Goal: Task Accomplishment & Management: Manage account settings

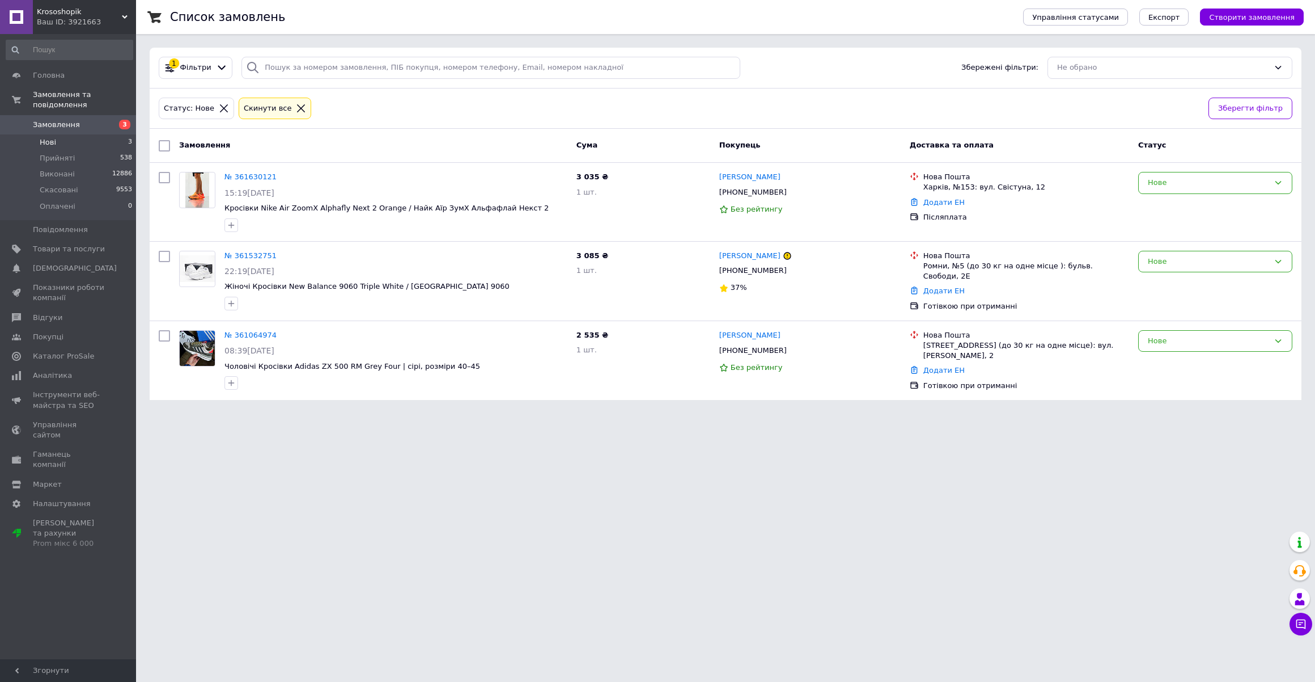
drag, startPoint x: 261, startPoint y: 452, endPoint x: 261, endPoint y: 445, distance: 7.4
click at [261, 413] on html "Krososhopik Ваш ID: 3921663 Сайт Krososhopik Кабінет покупця Перевірити стан си…" at bounding box center [657, 206] width 1315 height 413
click at [240, 177] on link "№ 361630121" at bounding box center [251, 176] width 52 height 9
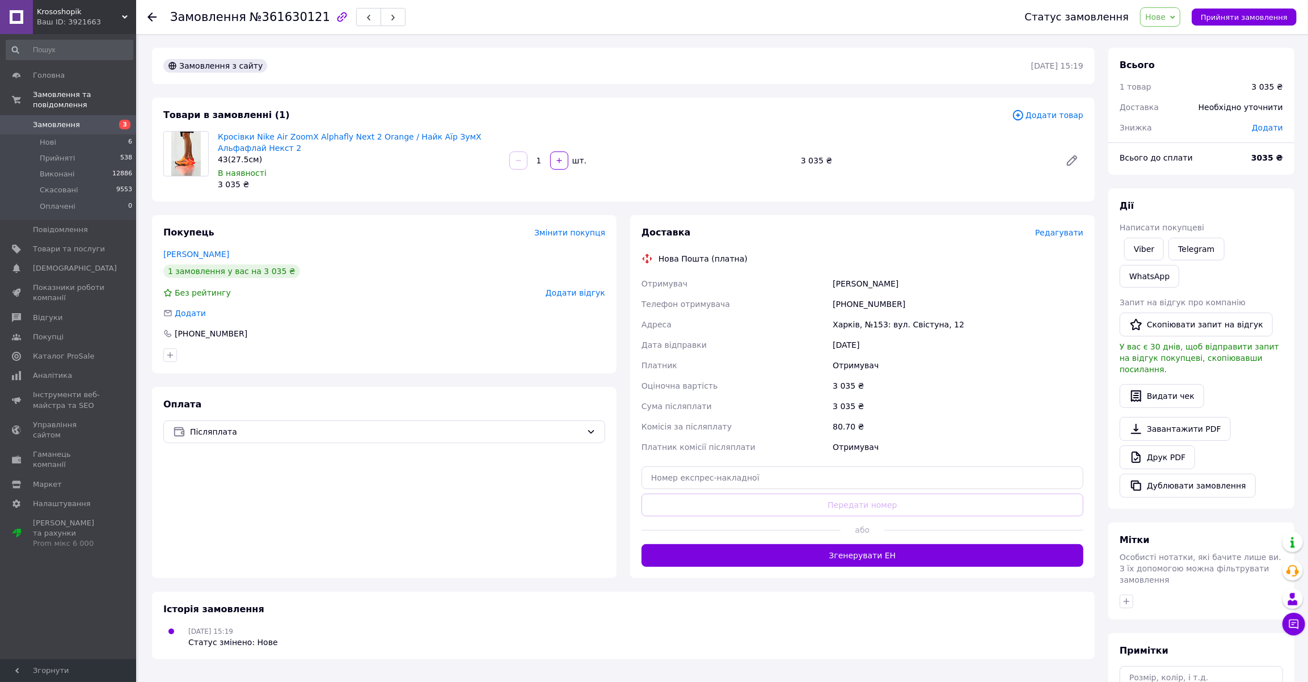
click at [276, 217] on div "Покупець Змінити покупця [PERSON_NAME] 1 замовлення у вас на 3 035 ₴ Без рейтин…" at bounding box center [384, 294] width 464 height 158
click at [68, 10] on span "Krososhopik" at bounding box center [79, 12] width 85 height 10
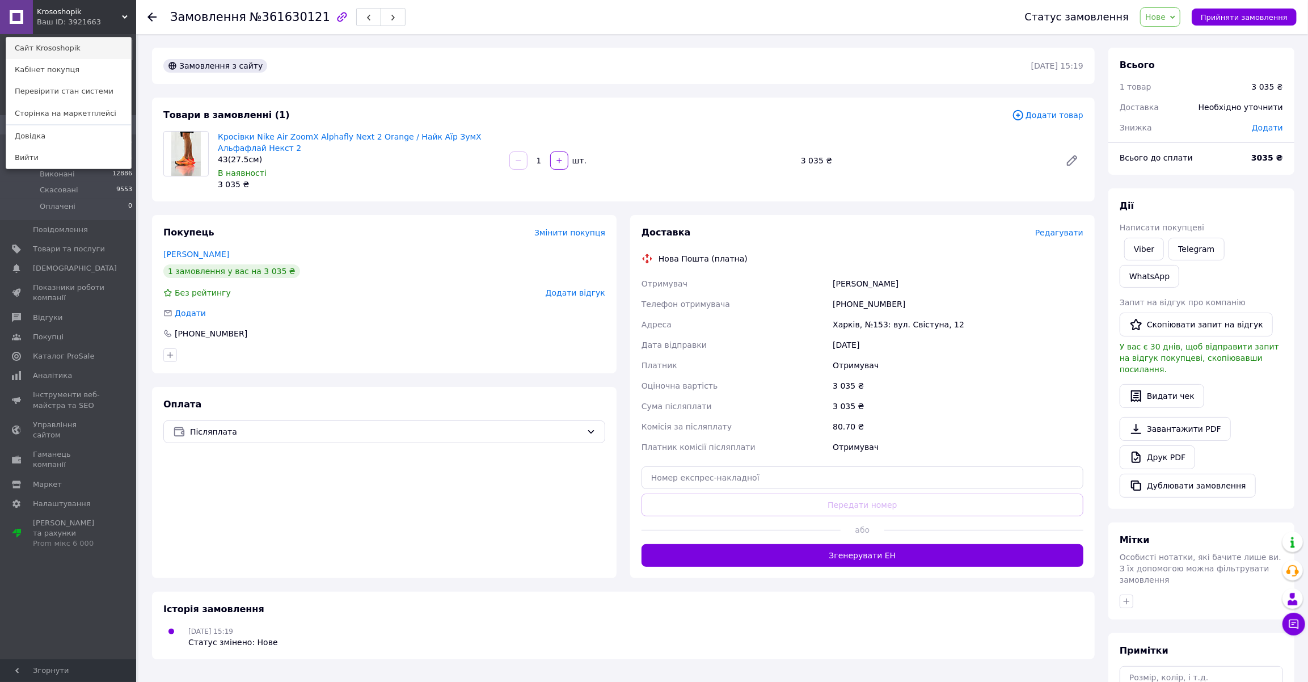
click at [58, 47] on link "Сайт Krososhopik" at bounding box center [68, 48] width 125 height 22
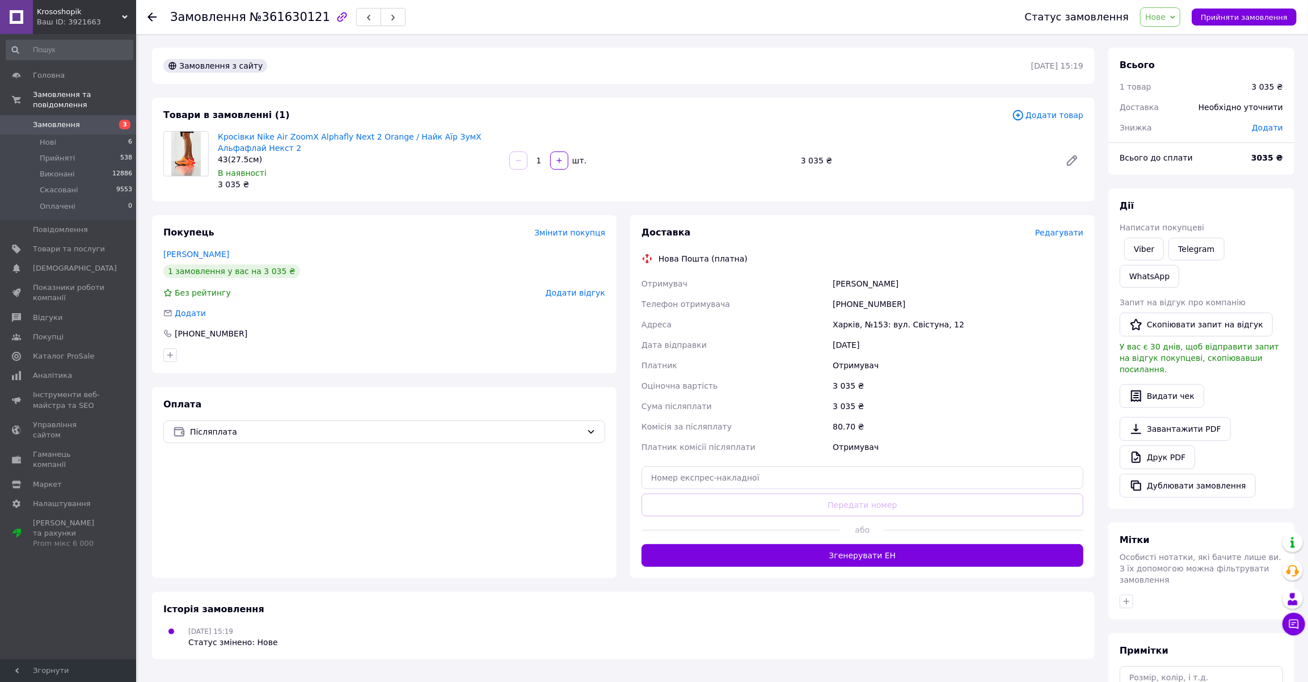
click at [842, 282] on div "[PERSON_NAME]" at bounding box center [957, 283] width 255 height 20
copy div "[PERSON_NAME]"
click at [876, 280] on div "[PERSON_NAME]" at bounding box center [957, 283] width 255 height 20
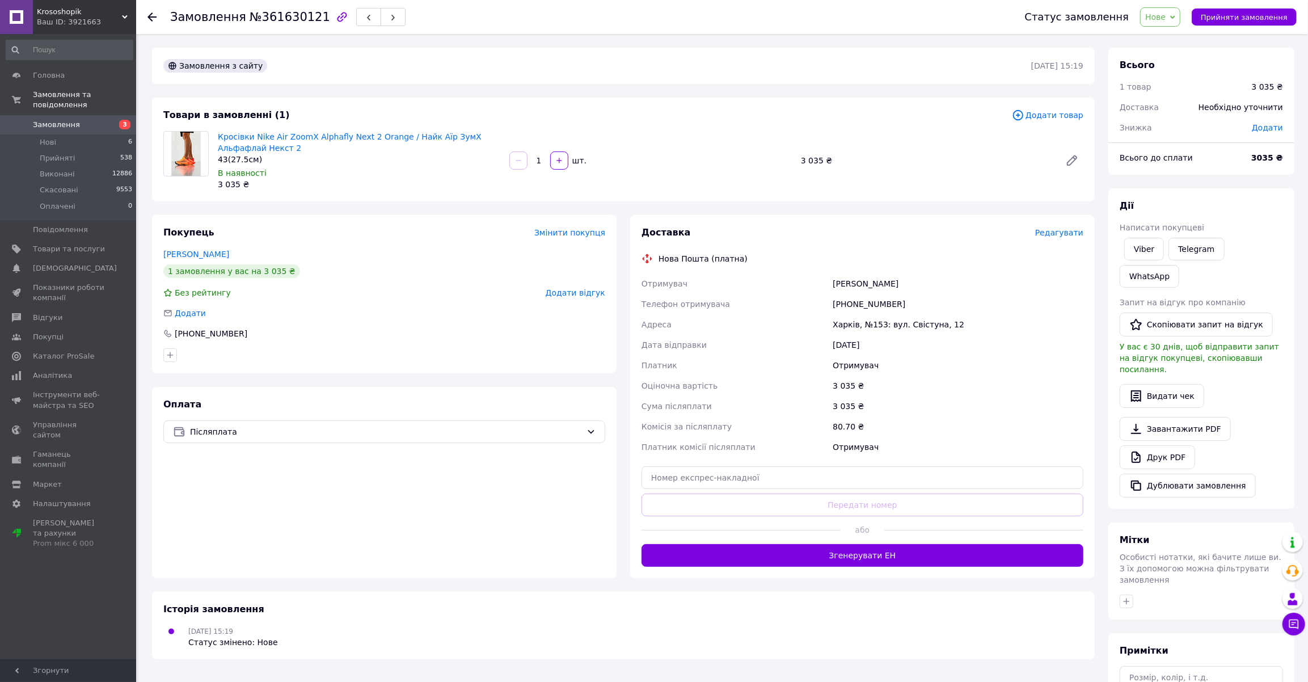
copy div "[PERSON_NAME]"
click at [853, 302] on div "[PHONE_NUMBER]" at bounding box center [957, 304] width 255 height 20
copy div "380507469633"
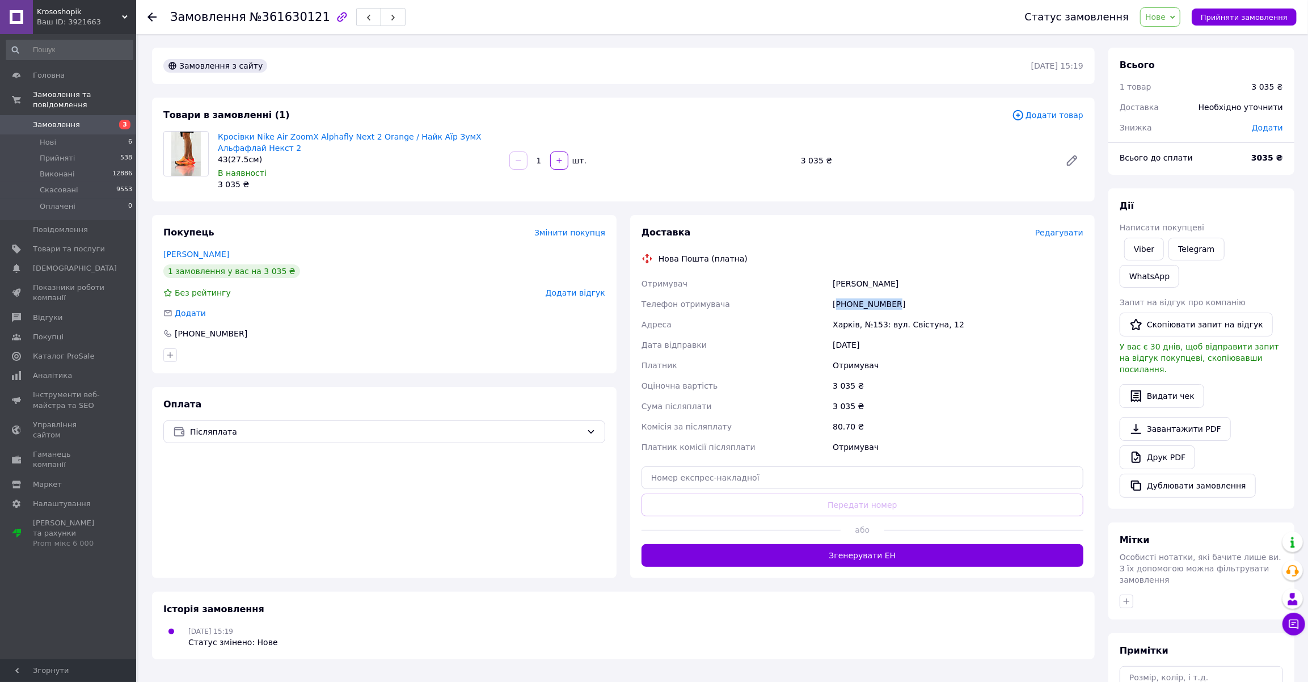
drag, startPoint x: 889, startPoint y: 276, endPoint x: 832, endPoint y: 278, distance: 56.7
click at [832, 278] on div "[PERSON_NAME]" at bounding box center [957, 283] width 255 height 20
copy div "[PERSON_NAME]"
click at [1232, 19] on span "Прийняти замовлення" at bounding box center [1243, 17] width 87 height 9
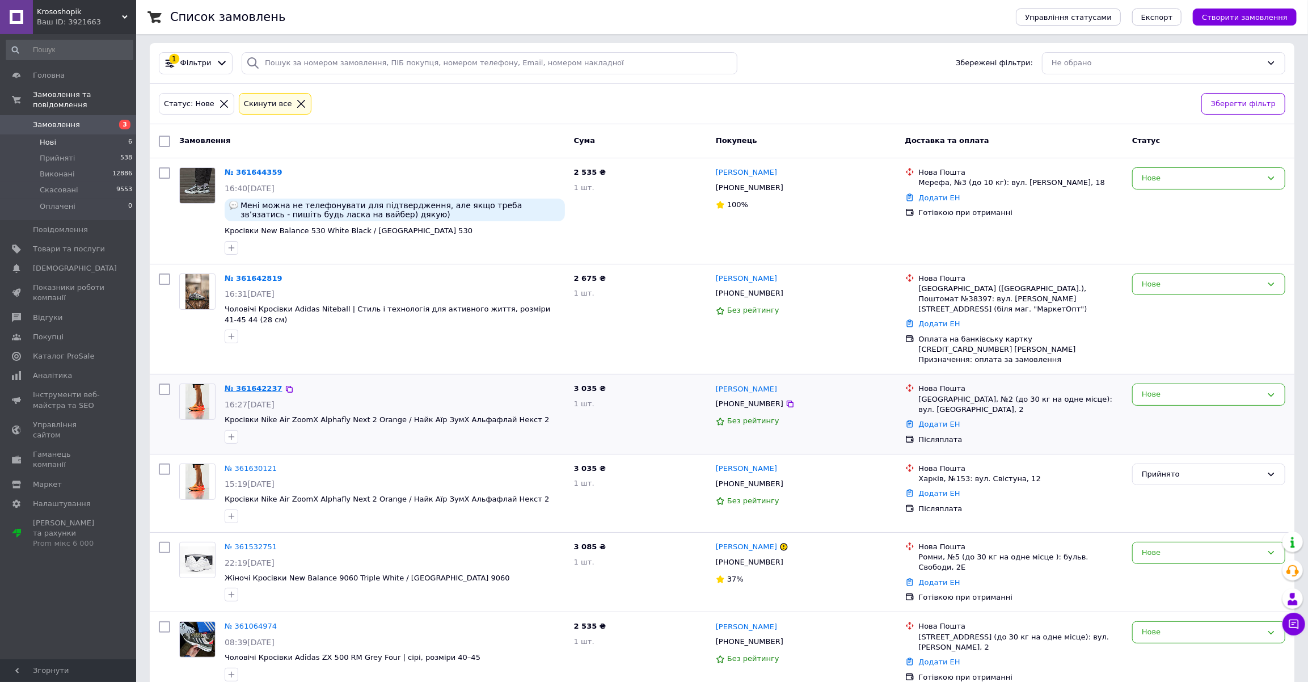
scroll to position [5, 0]
click at [249, 383] on link "№ 361642237" at bounding box center [254, 387] width 58 height 9
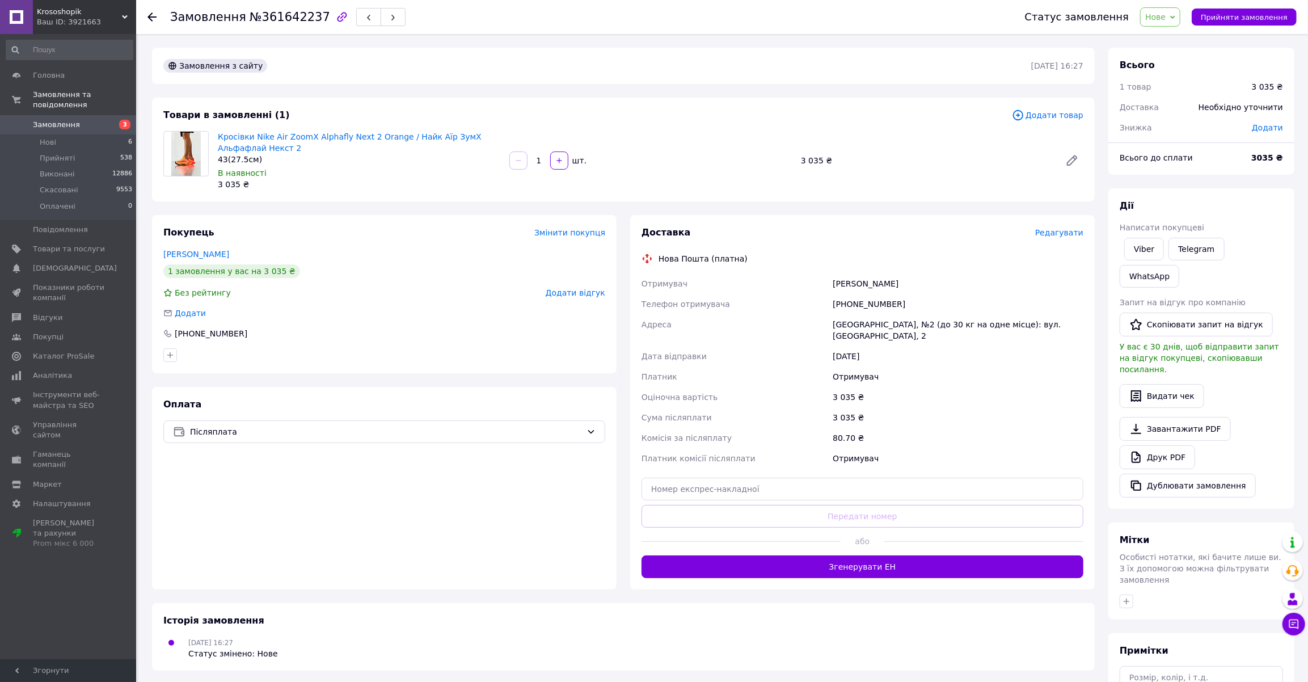
click at [201, 251] on link "[PERSON_NAME]" at bounding box center [196, 253] width 66 height 9
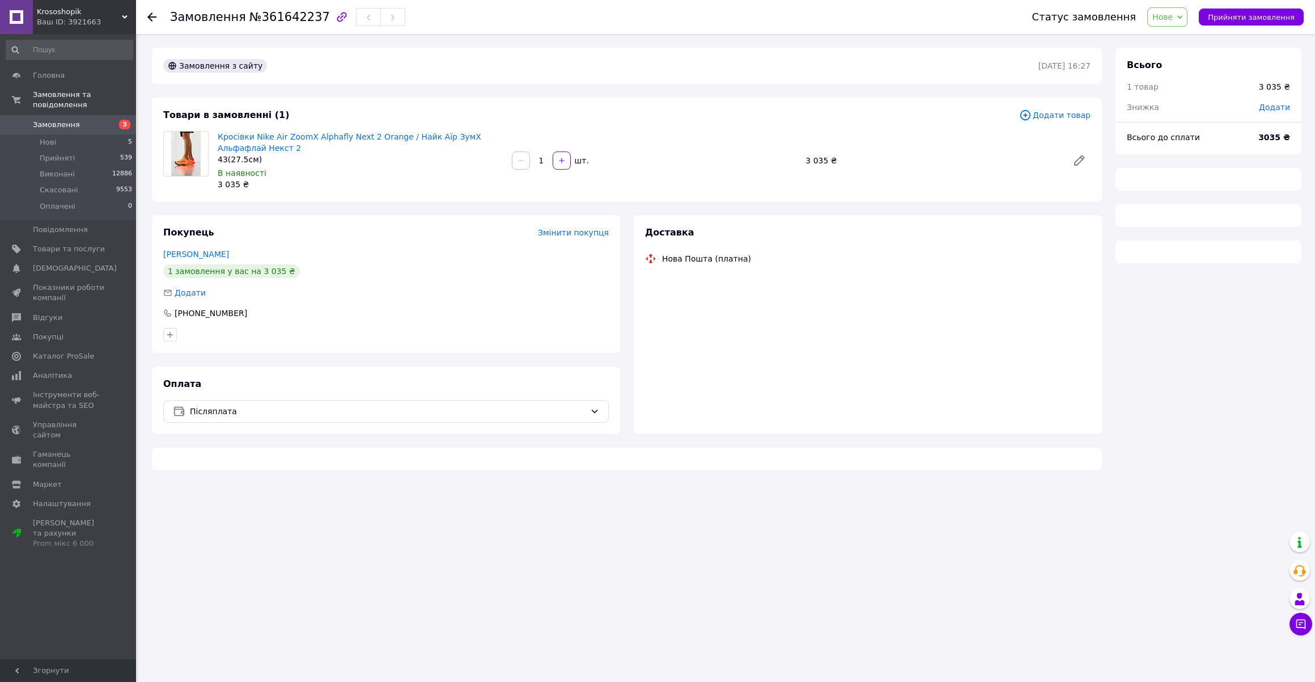
click at [331, 141] on span "Кросівки Nike Air ZoomX Alphafly Next 2 Orange / Найк Аїр ЗумХ Альфафлай Некст 2" at bounding box center [360, 142] width 285 height 23
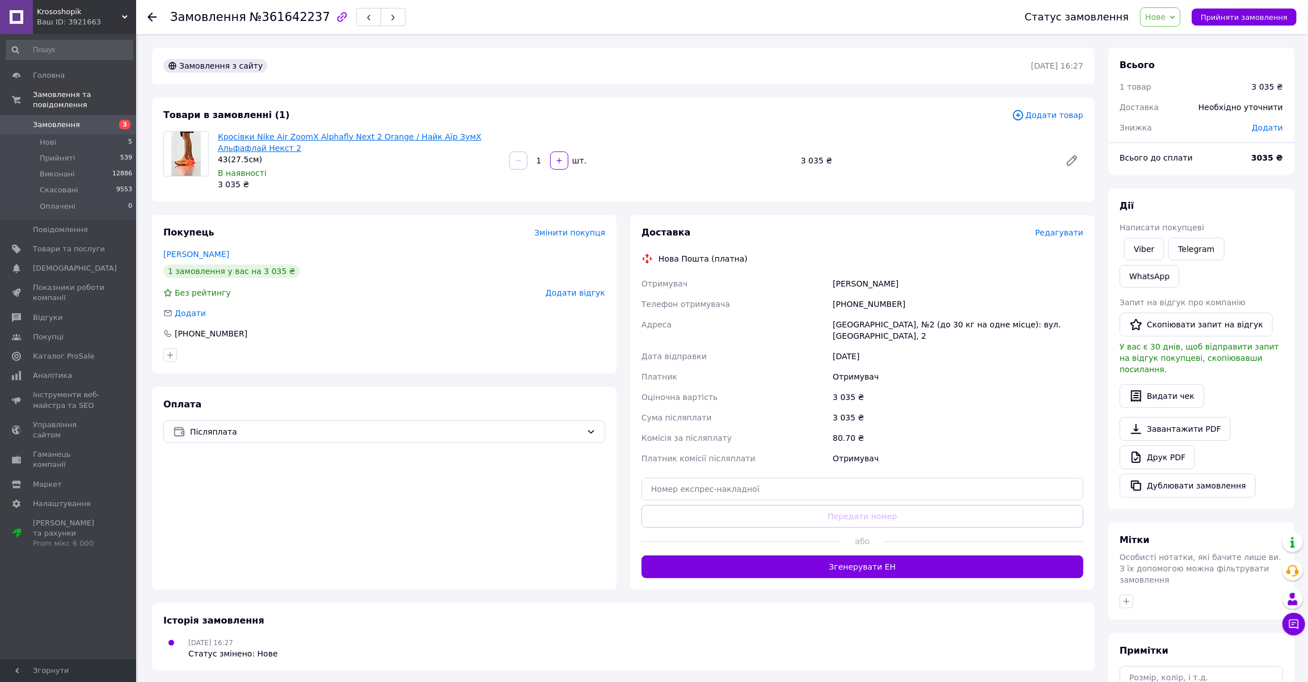
click at [316, 132] on link "Кросівки Nike Air ZoomX Alphafly Next 2 Orange / Найк Аїр ЗумХ Альфафлай Некст 2" at bounding box center [350, 142] width 264 height 20
click at [862, 298] on div "[PHONE_NUMBER]" at bounding box center [957, 304] width 255 height 20
copy div "380995034493"
click at [194, 206] on div "Замовлення з сайту [DATE] 16:27 Товари в замовленні (1) Додати товар Кросівки N…" at bounding box center [623, 415] width 956 height 735
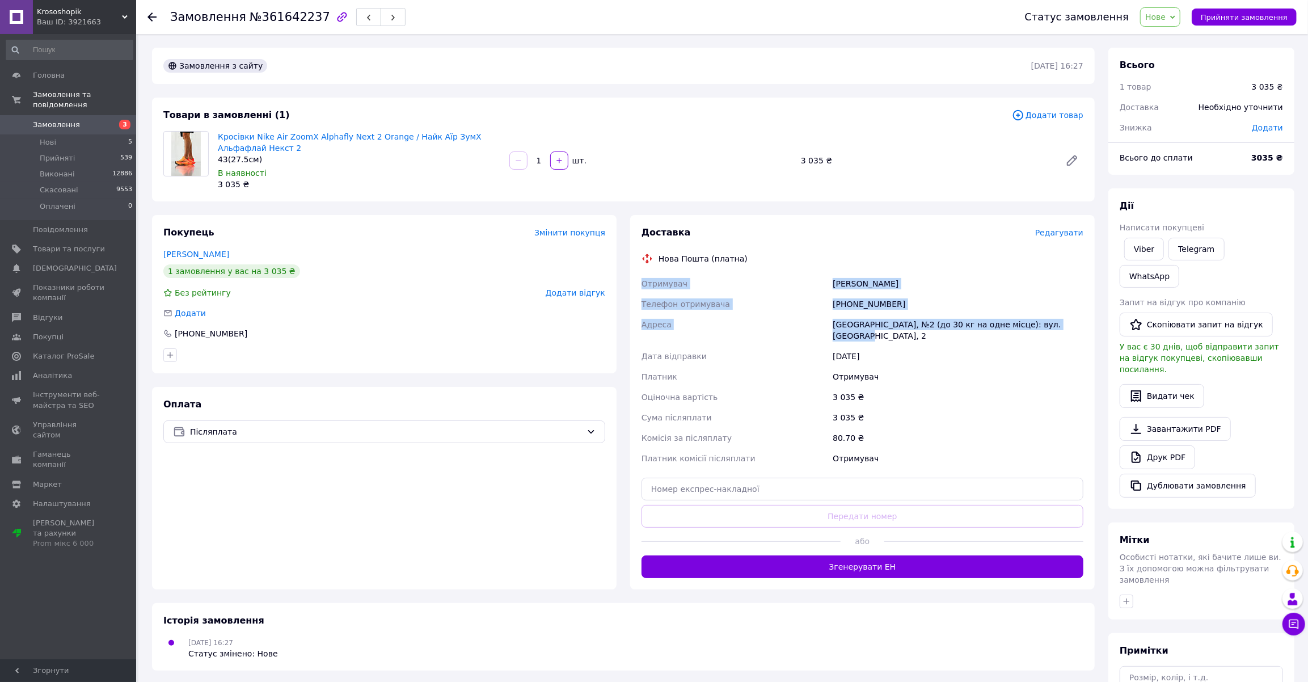
drag, startPoint x: 646, startPoint y: 280, endPoint x: 1076, endPoint y: 324, distance: 432.1
click at [1076, 324] on div "Отримувач [PERSON_NAME] Телефон отримувача [PHONE_NUMBER] [GEOGRAPHIC_DATA], №2…" at bounding box center [862, 370] width 446 height 195
copy div "Отримувач [PERSON_NAME] Телефон отримувача [PHONE_NUMBER] [GEOGRAPHIC_DATA], №2…"
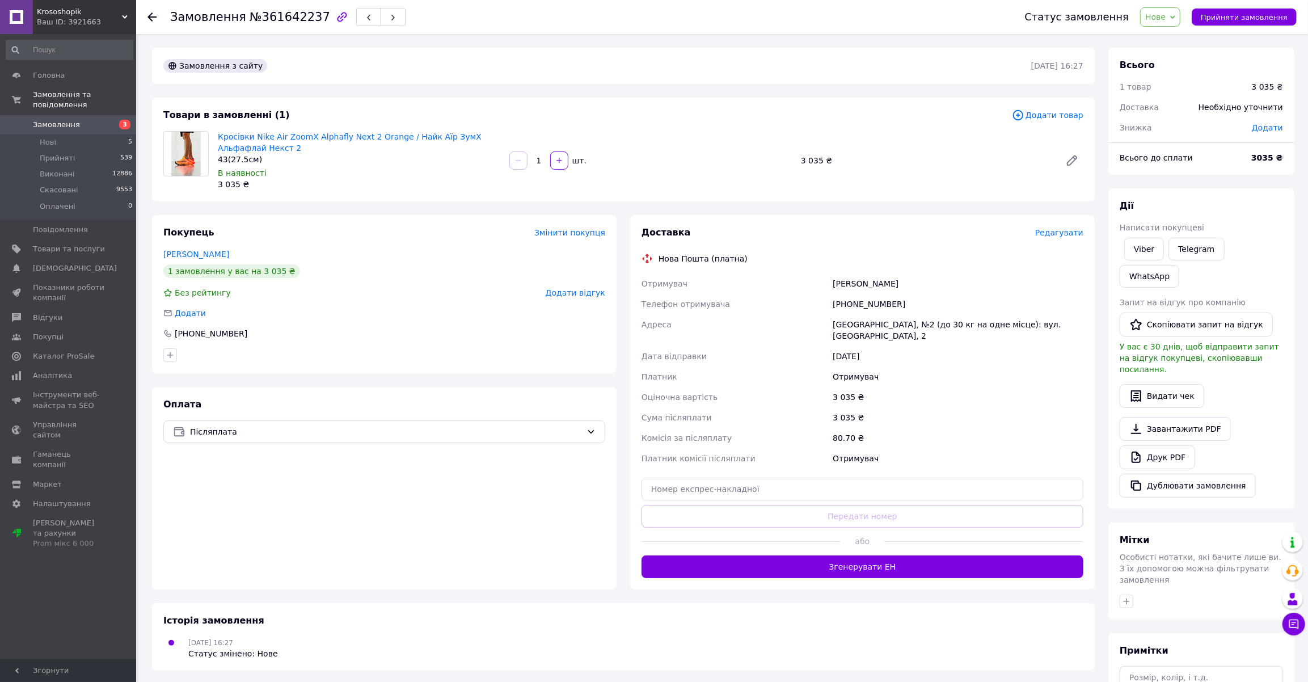
click at [231, 197] on div "Товари в замовленні (1) Додати товар Кросівки Nike Air ZoomX Alphafly Next 2 Or…" at bounding box center [623, 150] width 942 height 104
drag, startPoint x: 231, startPoint y: 197, endPoint x: 247, endPoint y: 193, distance: 16.9
click at [266, 222] on div "Покупець Змінити покупця [PERSON_NAME] 1 замовлення у вас на 3 035 ₴ Без рейтин…" at bounding box center [384, 294] width 464 height 158
drag, startPoint x: 217, startPoint y: 134, endPoint x: 392, endPoint y: 136, distance: 175.2
click at [392, 136] on div "Кросівки Nike Air ZoomX Alphafly Next 2 Orange / Найк Аїр ЗумХ Альфафлай Некст …" at bounding box center [358, 161] width 291 height 64
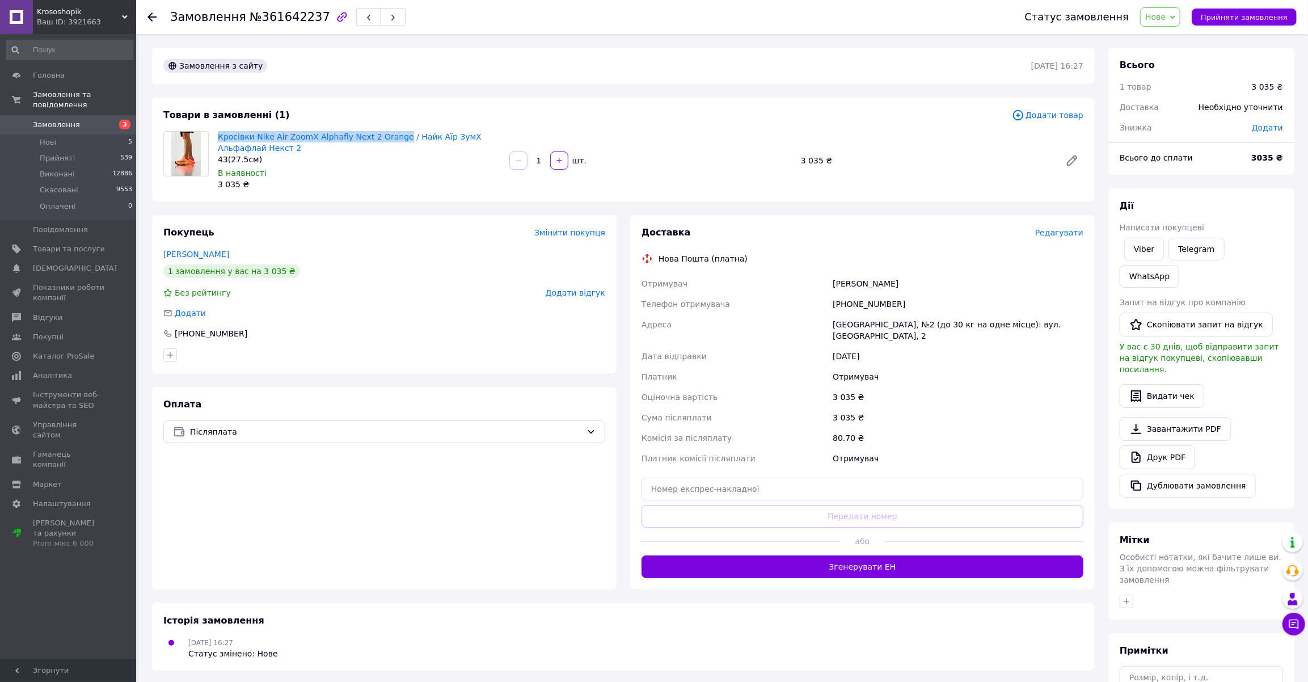
copy link "Кросівки Nike Air ZoomX Alphafly Next 2 Orange"
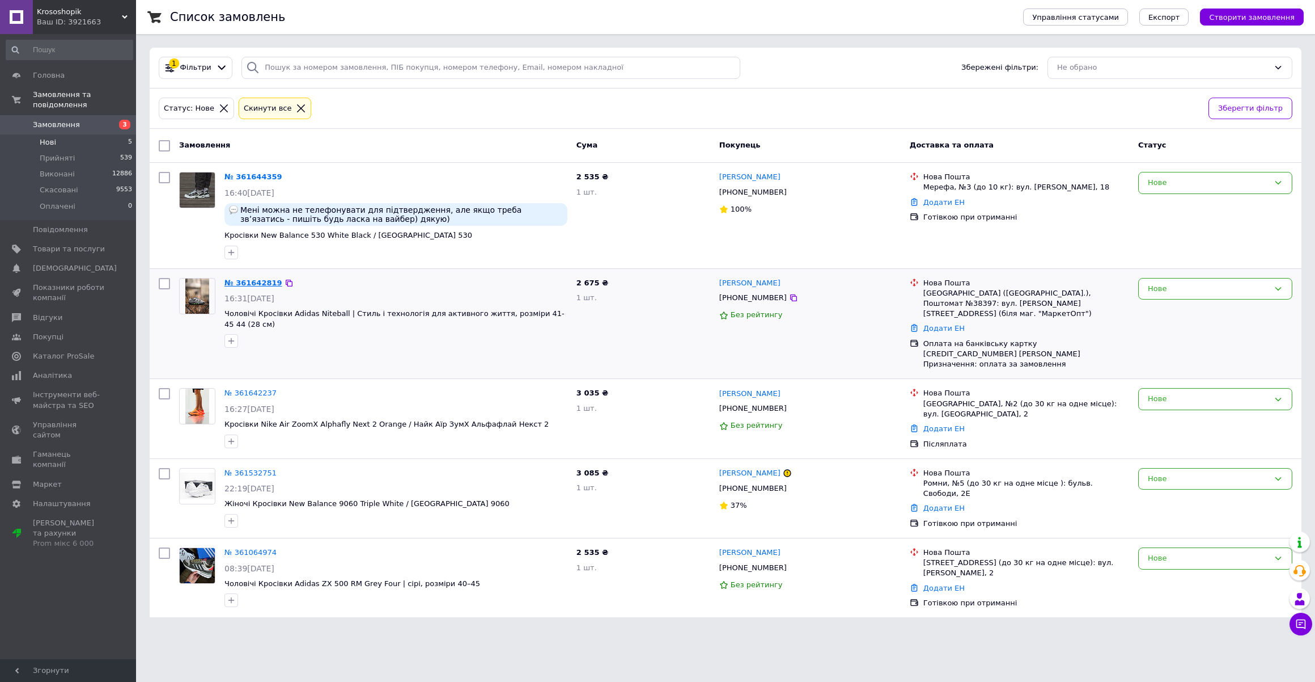
click at [250, 281] on link "№ 361642819" at bounding box center [254, 282] width 58 height 9
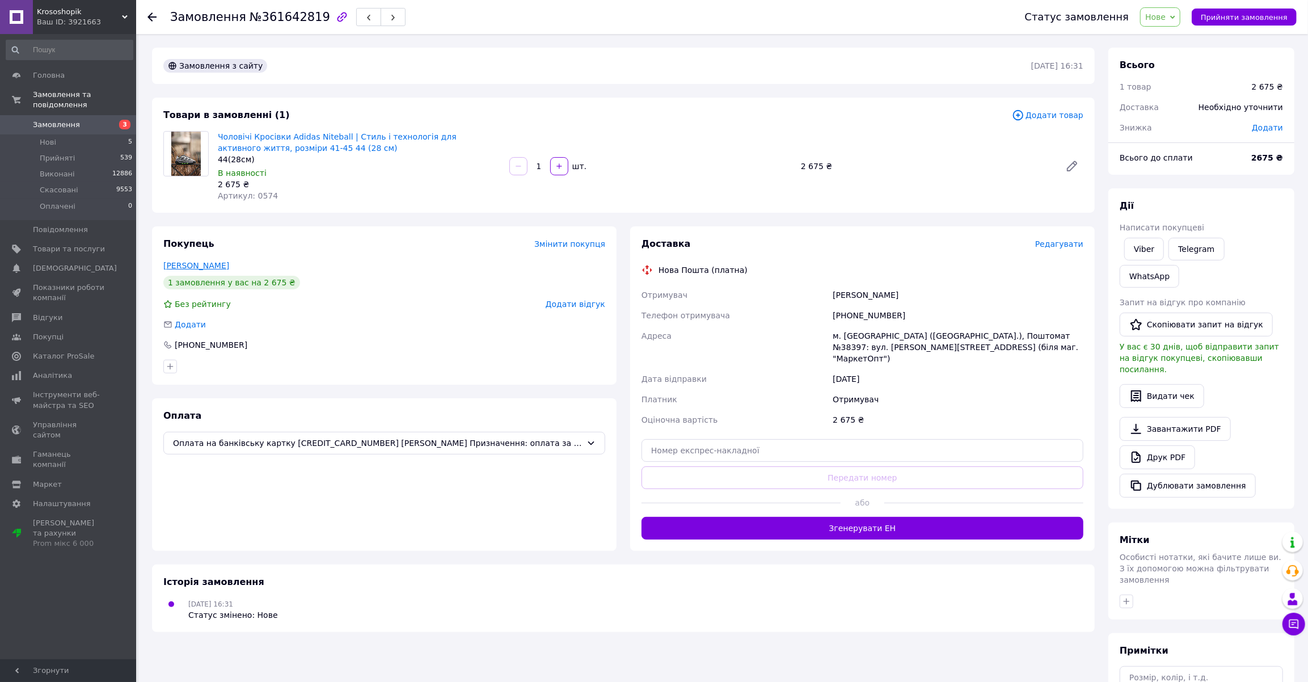
click at [201, 264] on link "[PERSON_NAME]" at bounding box center [196, 265] width 66 height 9
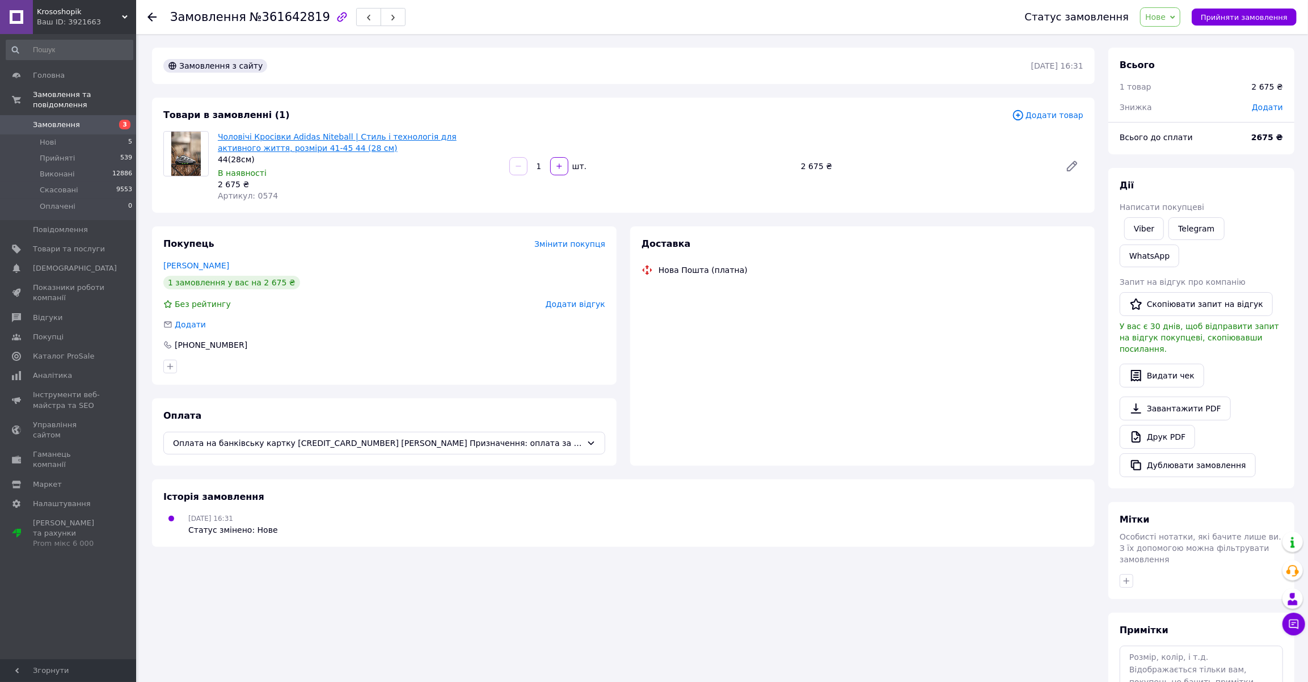
click at [301, 133] on link "Чоловічі Кросівки Adidas Niteball | Стиль і технологія для активного життя, роз…" at bounding box center [337, 142] width 239 height 20
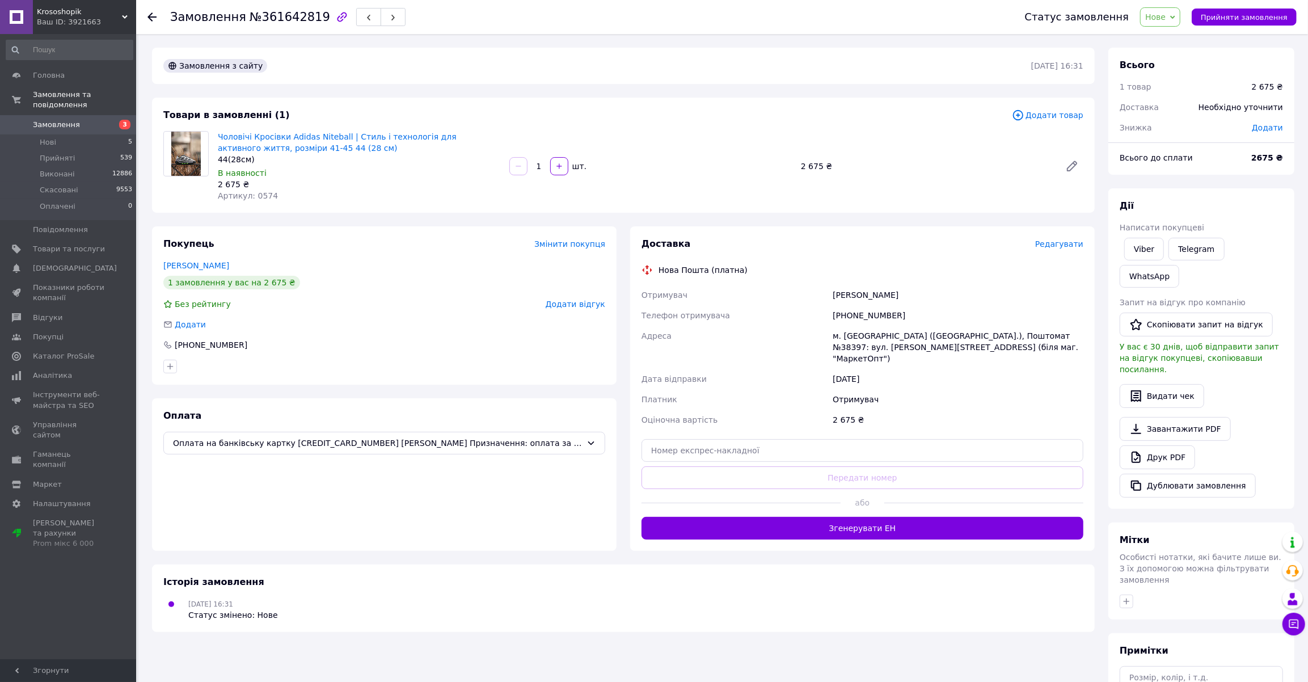
click at [866, 316] on div "[PHONE_NUMBER]" at bounding box center [957, 315] width 255 height 20
copy div "380979351962"
drag, startPoint x: 178, startPoint y: 205, endPoint x: 201, endPoint y: 120, distance: 88.7
click at [178, 204] on div "Товари в замовленні (1) Додати товар Чоловічі Кросівки Adidas Niteball | Стиль …" at bounding box center [623, 155] width 942 height 115
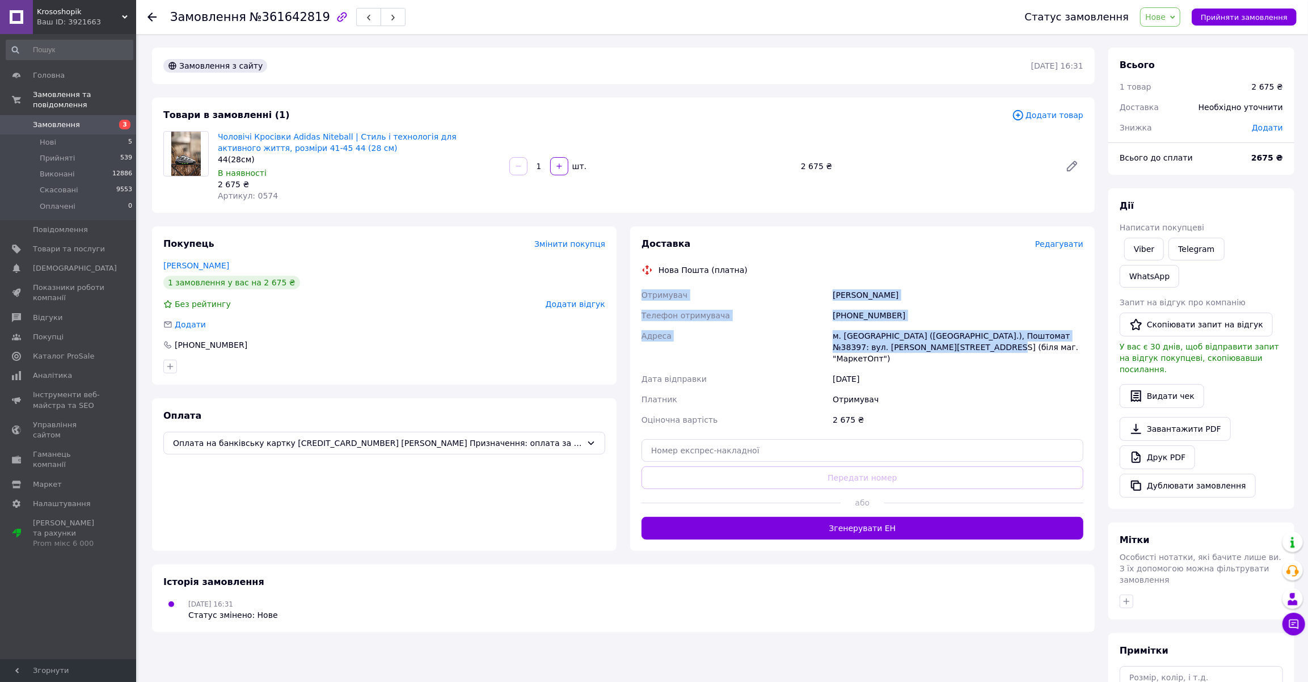
drag, startPoint x: 667, startPoint y: 304, endPoint x: 974, endPoint y: 350, distance: 310.8
click at [974, 350] on div "Отримувач [PERSON_NAME] Телефон отримувача [PHONE_NUMBER] [GEOGRAPHIC_DATA] [PE…" at bounding box center [862, 357] width 446 height 145
copy div "Отримувач [PERSON_NAME] Телефон отримувача [PHONE_NUMBER] [GEOGRAPHIC_DATA] [PE…"
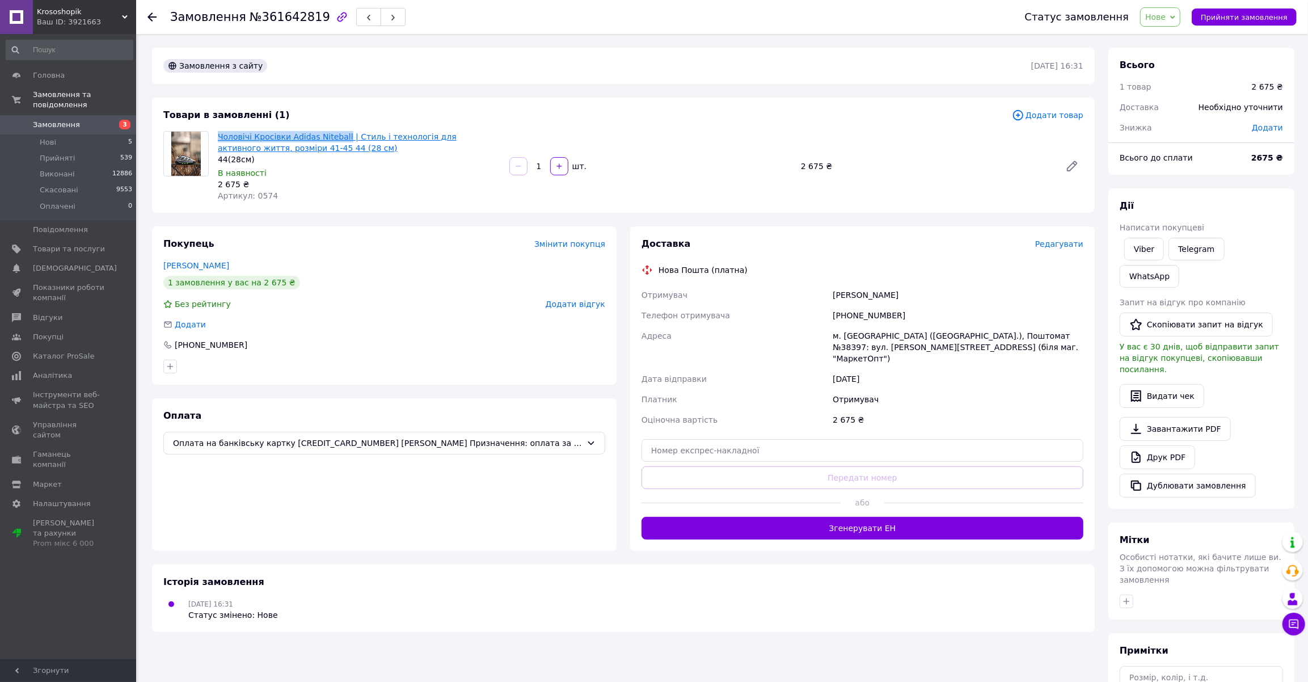
drag, startPoint x: 217, startPoint y: 133, endPoint x: 339, endPoint y: 136, distance: 122.5
click at [339, 136] on div "Чоловічі Кросівки Adidas Niteball | Стиль і технологія для активного життя, роз…" at bounding box center [358, 166] width 291 height 75
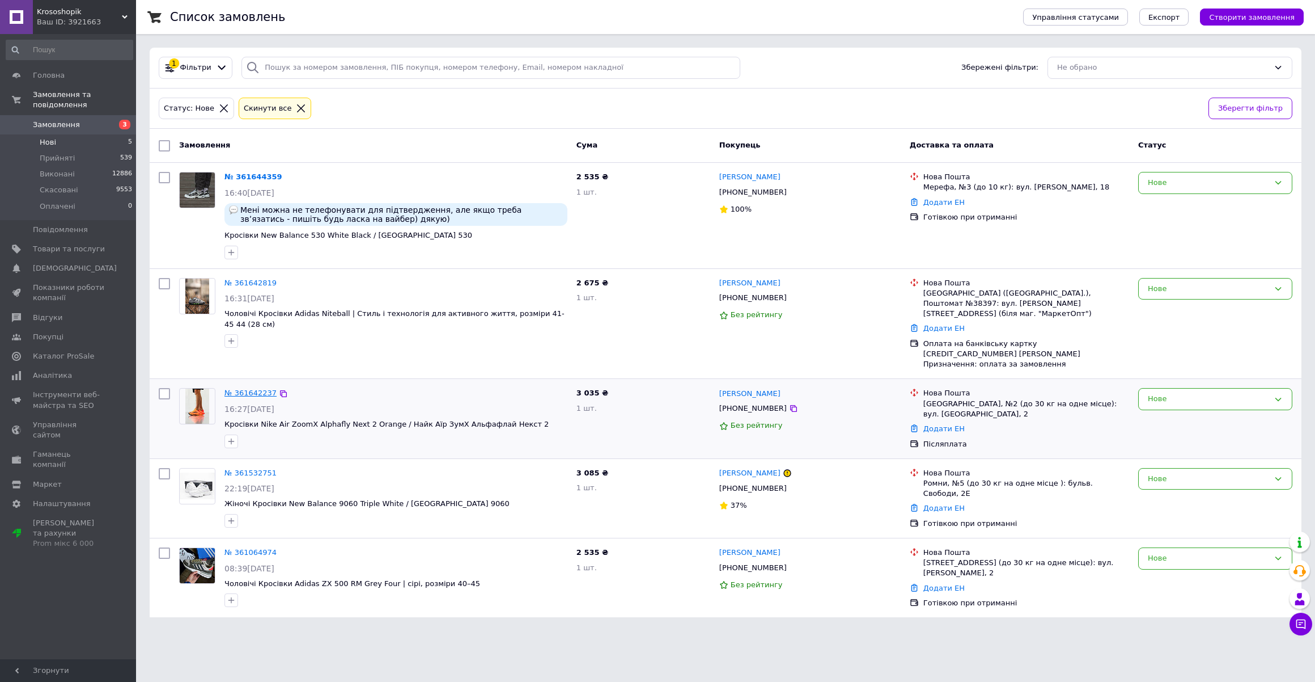
click at [238, 388] on link "№ 361642237" at bounding box center [251, 392] width 52 height 9
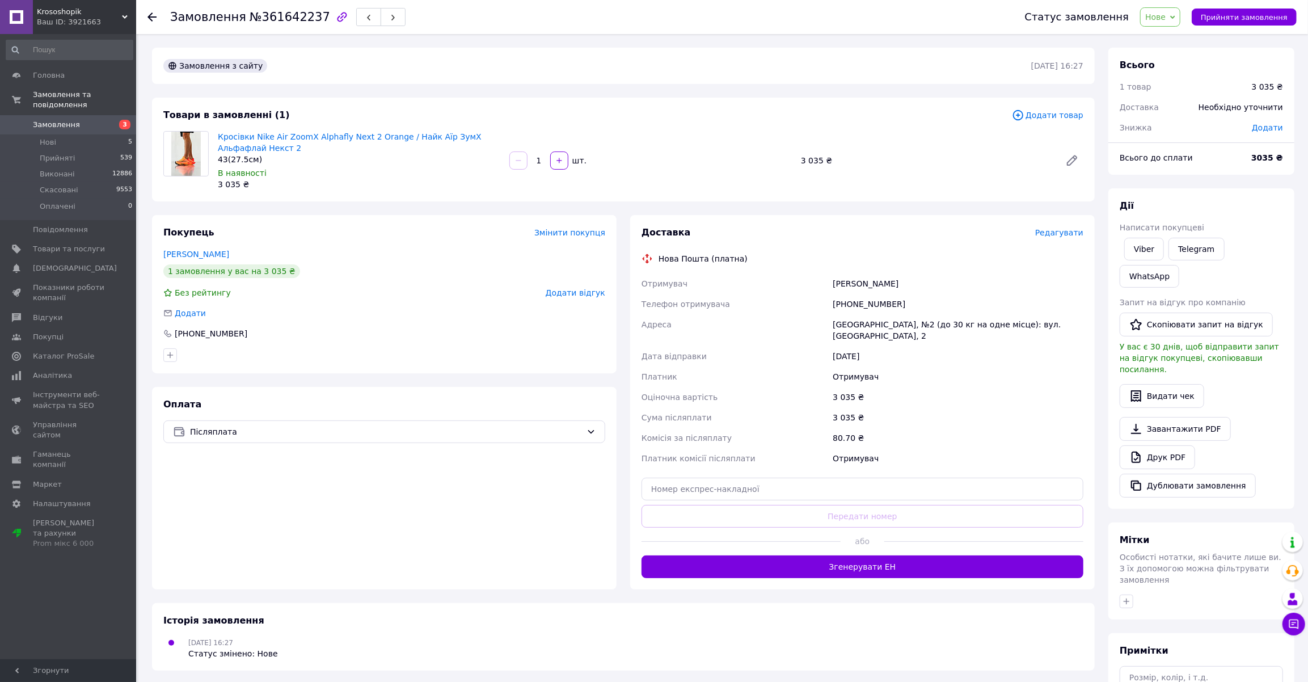
click at [838, 281] on div "[PERSON_NAME]" at bounding box center [957, 283] width 255 height 20
click at [875, 281] on div "[PERSON_NAME]" at bounding box center [957, 283] width 255 height 20
click at [854, 298] on div "[PHONE_NUMBER]" at bounding box center [957, 304] width 255 height 20
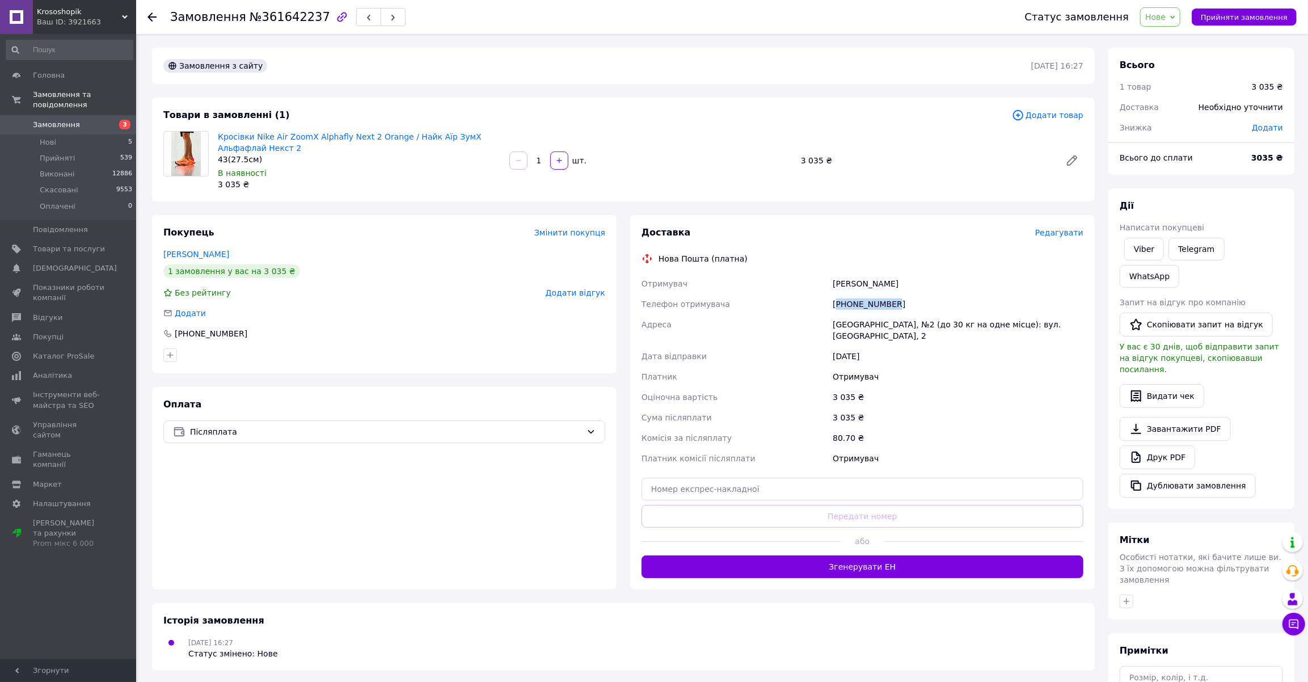
click at [854, 298] on div "[PHONE_NUMBER]" at bounding box center [957, 304] width 255 height 20
click at [844, 324] on div "[GEOGRAPHIC_DATA], №2 (до 30 кг на одне місце): вул. [GEOGRAPHIC_DATA], 2" at bounding box center [957, 330] width 255 height 32
drag, startPoint x: 845, startPoint y: 325, endPoint x: 836, endPoint y: 323, distance: 9.4
click at [836, 323] on div "[GEOGRAPHIC_DATA], №2 (до 30 кг на одне місце): вул. [GEOGRAPHIC_DATA], 2" at bounding box center [957, 330] width 255 height 32
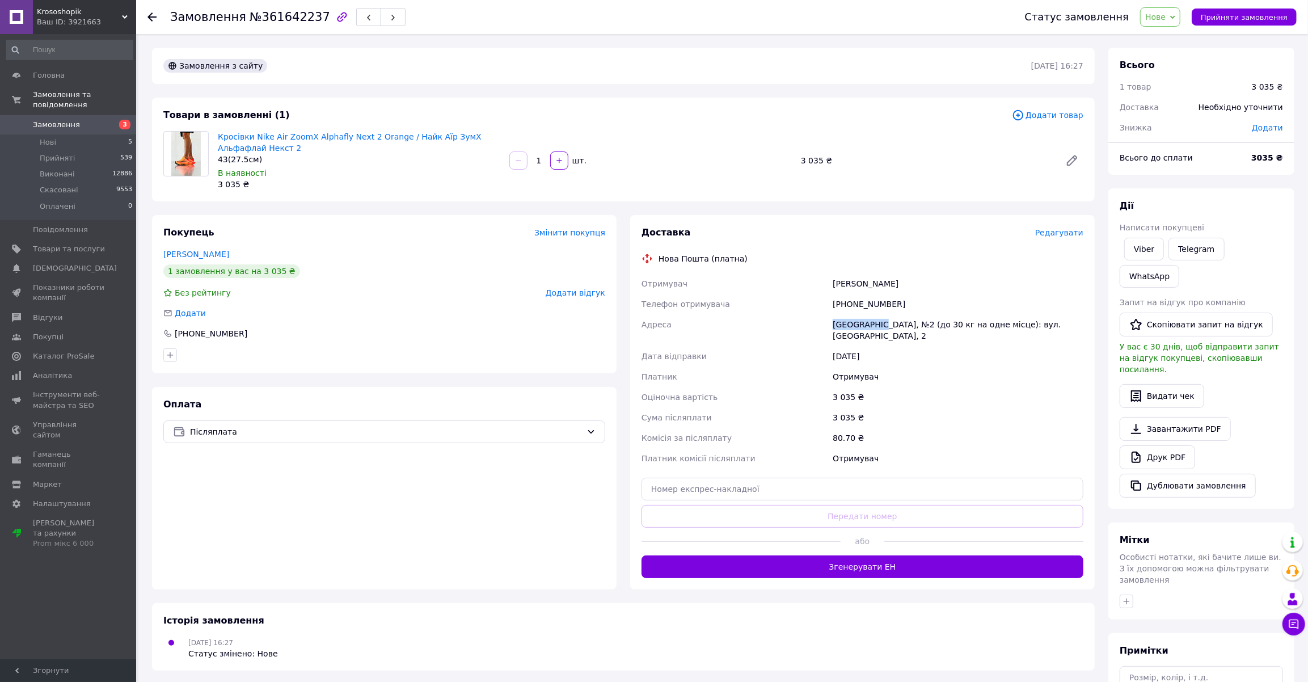
click at [836, 323] on div "[GEOGRAPHIC_DATA], №2 (до 30 кг на одне місце): вул. [GEOGRAPHIC_DATA], 2" at bounding box center [957, 330] width 255 height 32
click at [862, 305] on div "[PHONE_NUMBER]" at bounding box center [957, 304] width 255 height 20
drag, startPoint x: 884, startPoint y: 284, endPoint x: 834, endPoint y: 285, distance: 50.5
click at [834, 285] on div "[PERSON_NAME]" at bounding box center [957, 283] width 255 height 20
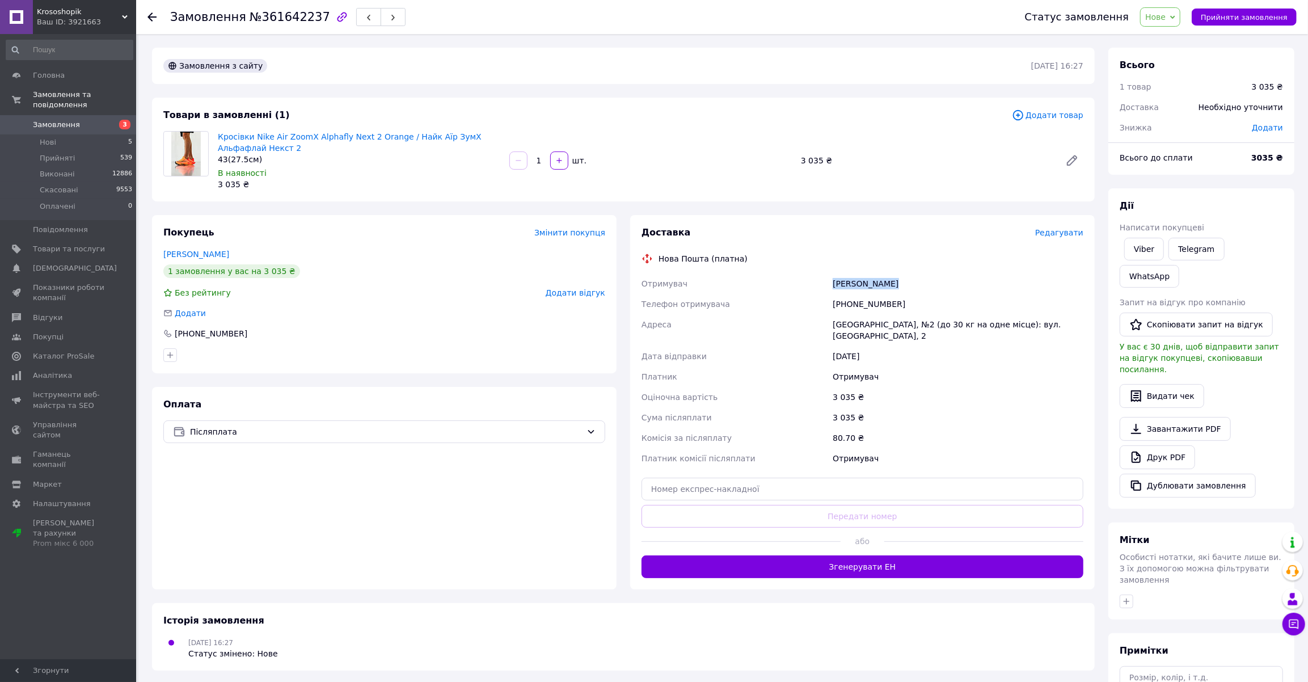
drag, startPoint x: 1245, startPoint y: 12, endPoint x: 991, endPoint y: 28, distance: 254.0
click at [1245, 13] on span "Прийняти замовлення" at bounding box center [1243, 17] width 87 height 9
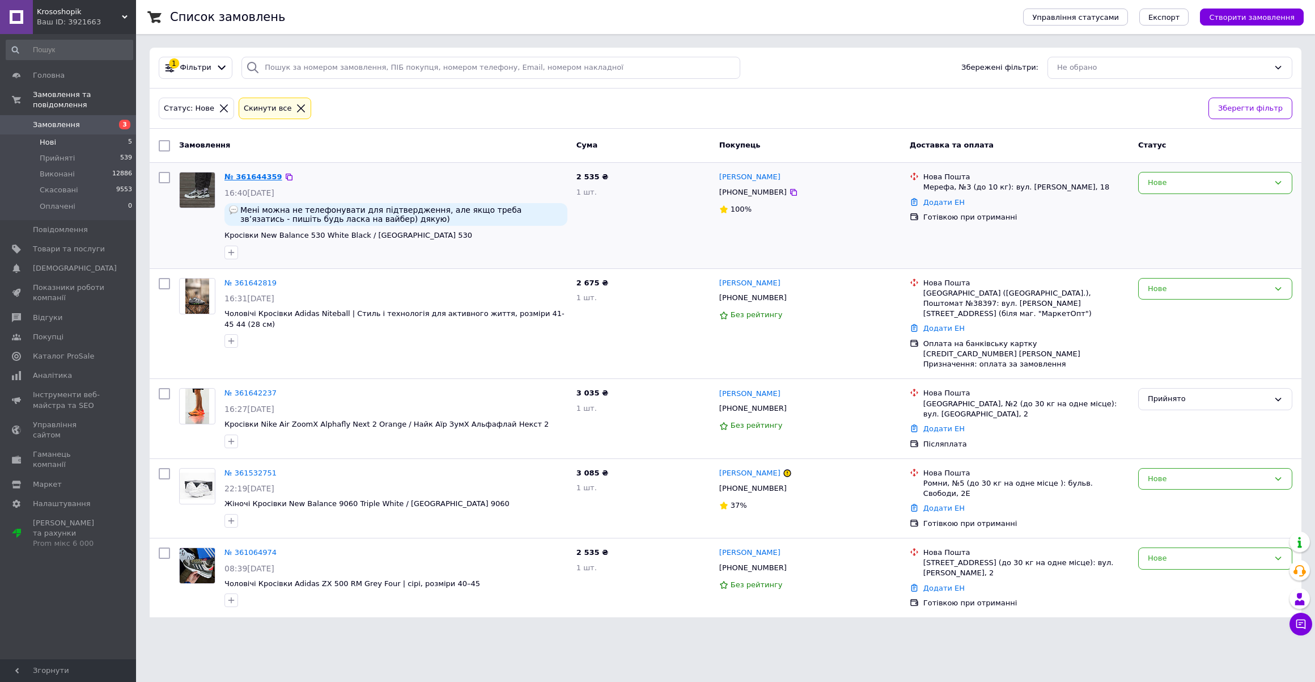
click at [238, 177] on link "№ 361644359" at bounding box center [254, 176] width 58 height 9
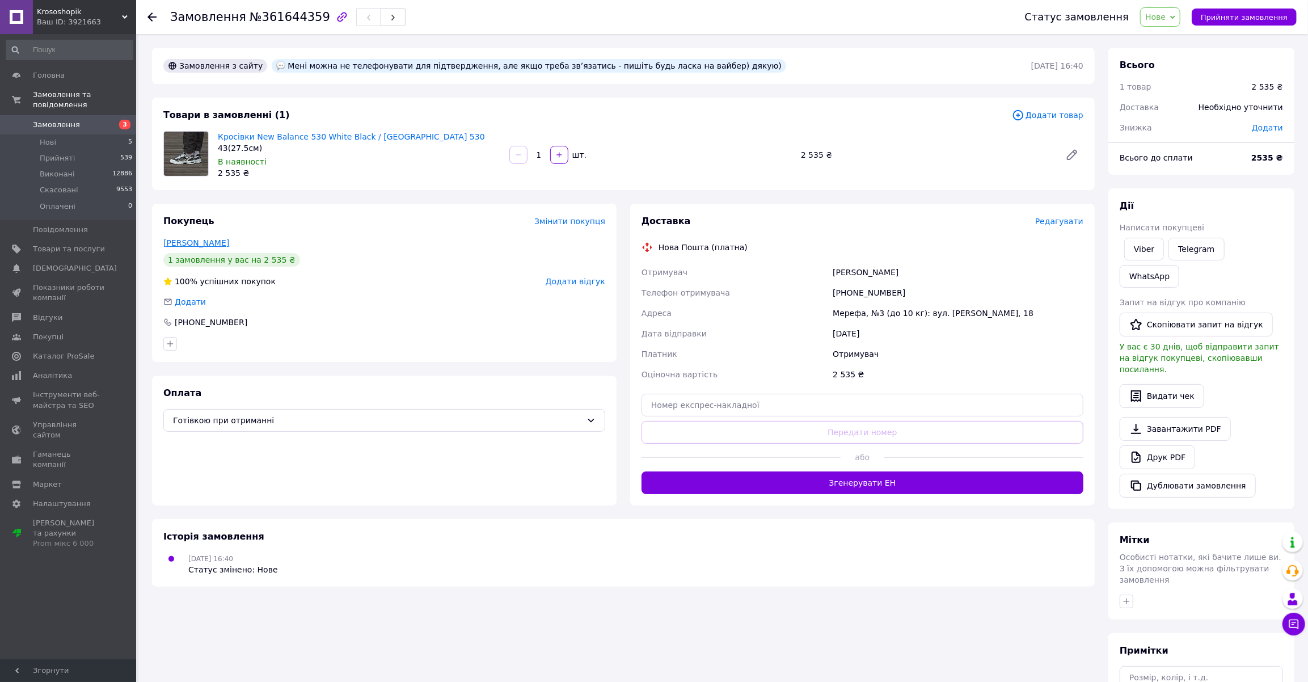
click at [196, 243] on link "[PERSON_NAME]" at bounding box center [196, 242] width 66 height 9
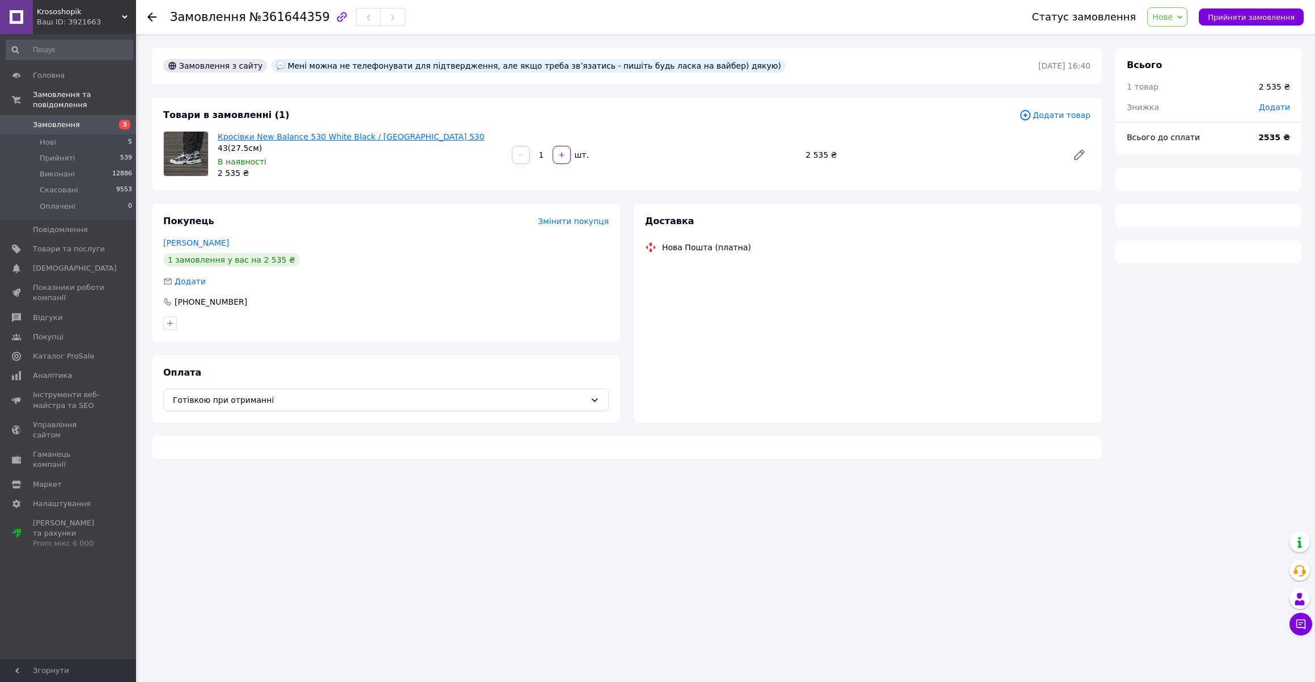
click at [355, 136] on link "Кросівки New Balance 530 White Black / [GEOGRAPHIC_DATA] 530" at bounding box center [351, 136] width 267 height 9
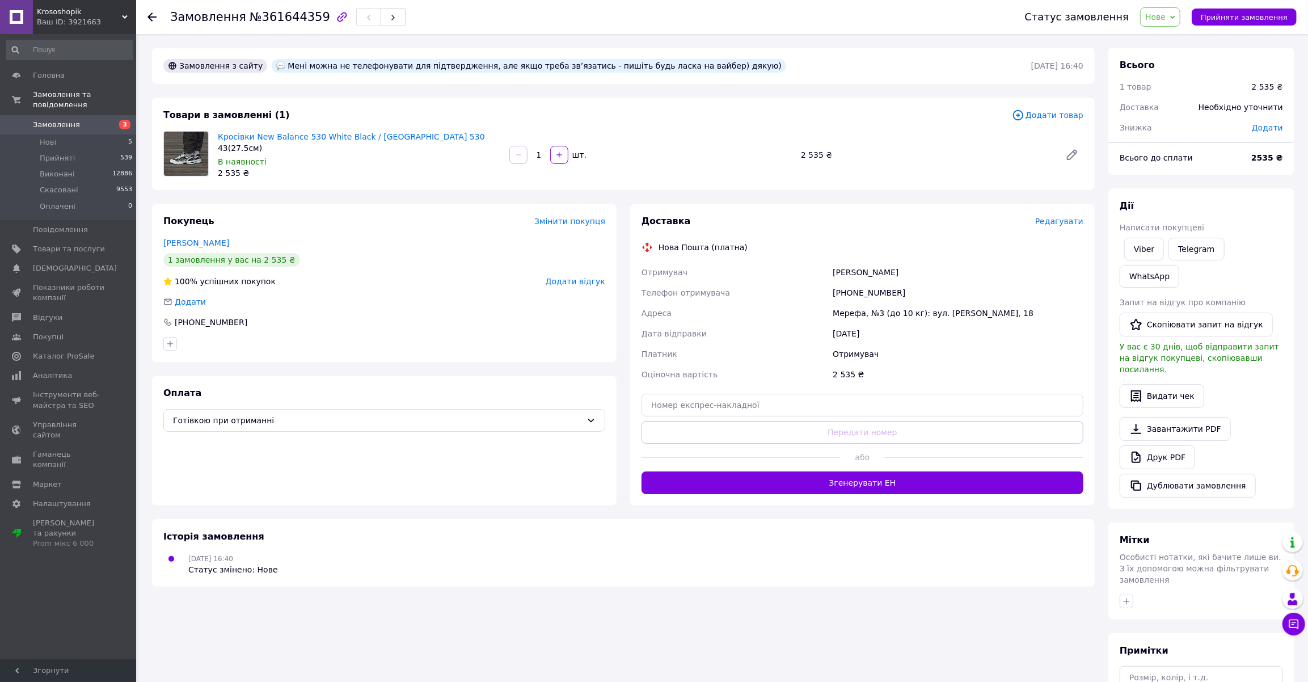
click at [858, 291] on div "[PHONE_NUMBER]" at bounding box center [957, 292] width 255 height 20
drag, startPoint x: 210, startPoint y: 198, endPoint x: 211, endPoint y: 159, distance: 39.7
click at [210, 198] on div "Замовлення з сайту Мені можна не телефонувати для підтвердження, але якщо треба…" at bounding box center [623, 415] width 956 height 735
drag, startPoint x: 640, startPoint y: 268, endPoint x: 992, endPoint y: 315, distance: 355.8
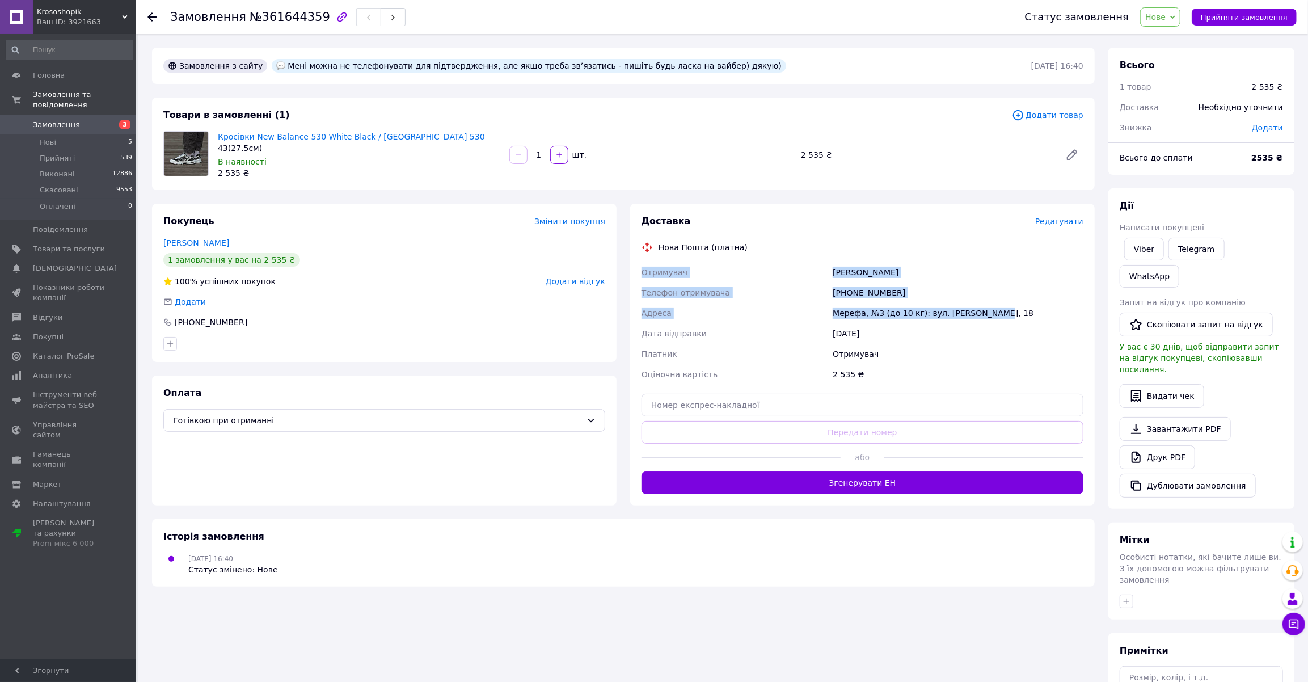
click at [992, 315] on div "Отримувач [PERSON_NAME] Телефон отримувача [PHONE_NUMBER] Адреса Мерефа, №3 (до…" at bounding box center [862, 323] width 446 height 122
drag, startPoint x: 268, startPoint y: 197, endPoint x: 250, endPoint y: 177, distance: 26.9
click at [268, 197] on div "Замовлення з сайту Мені можна не телефонувати для підтвердження, але якщо треба…" at bounding box center [623, 415] width 956 height 735
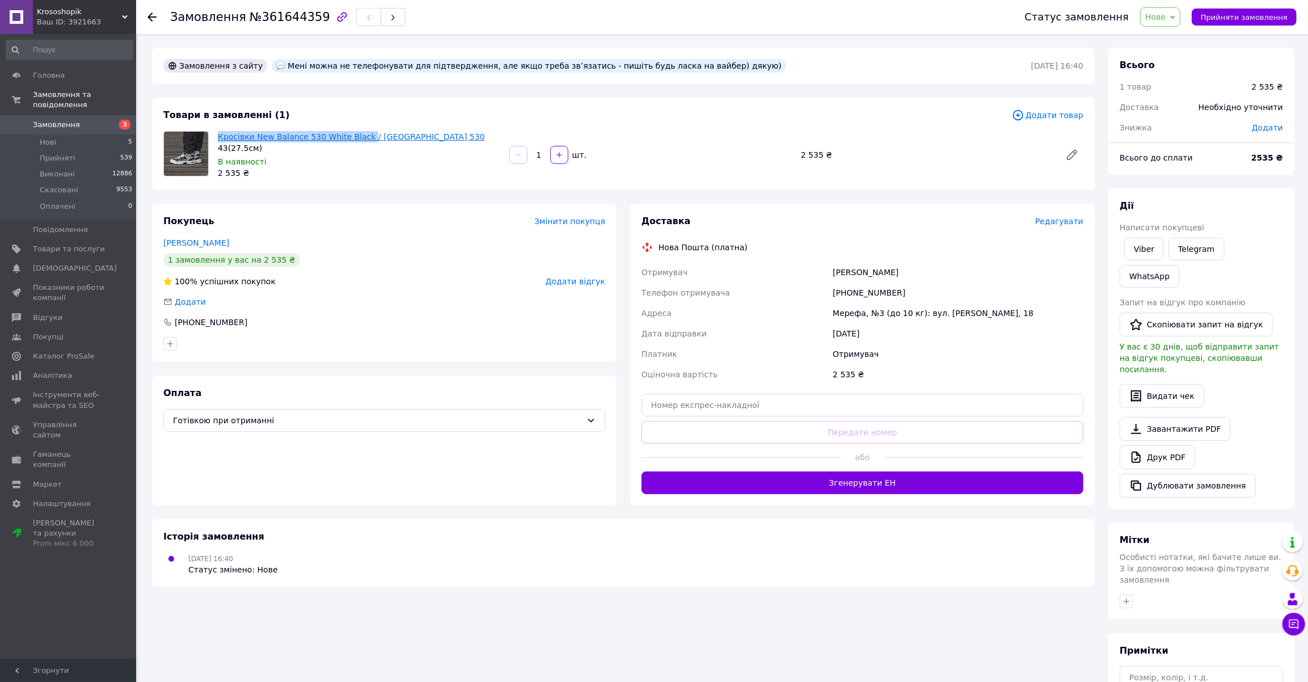
drag, startPoint x: 216, startPoint y: 135, endPoint x: 357, endPoint y: 132, distance: 141.2
click at [357, 132] on div "Кросівки New Balance 530 White Black / [GEOGRAPHIC_DATA] 530 43(27.5см) В наявн…" at bounding box center [358, 155] width 291 height 52
